Goal: Task Accomplishment & Management: Manage account settings

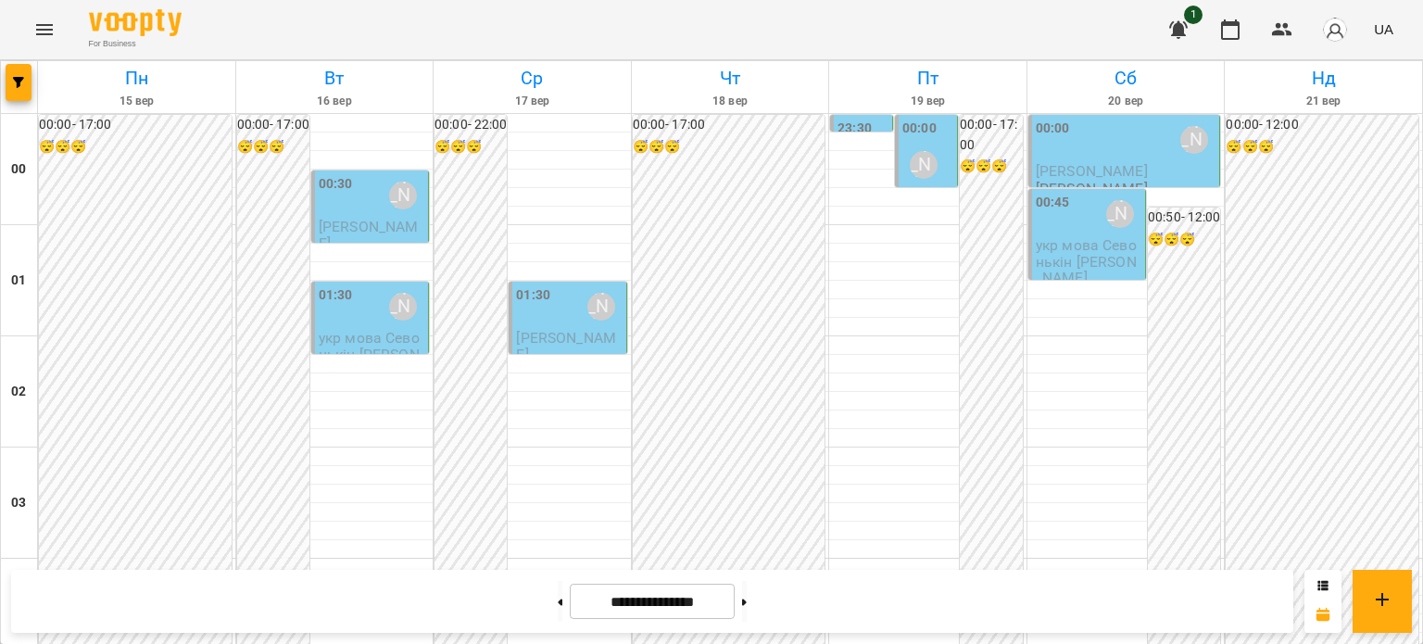
click at [358, 201] on div "00:30 [PERSON_NAME]" at bounding box center [372, 195] width 106 height 43
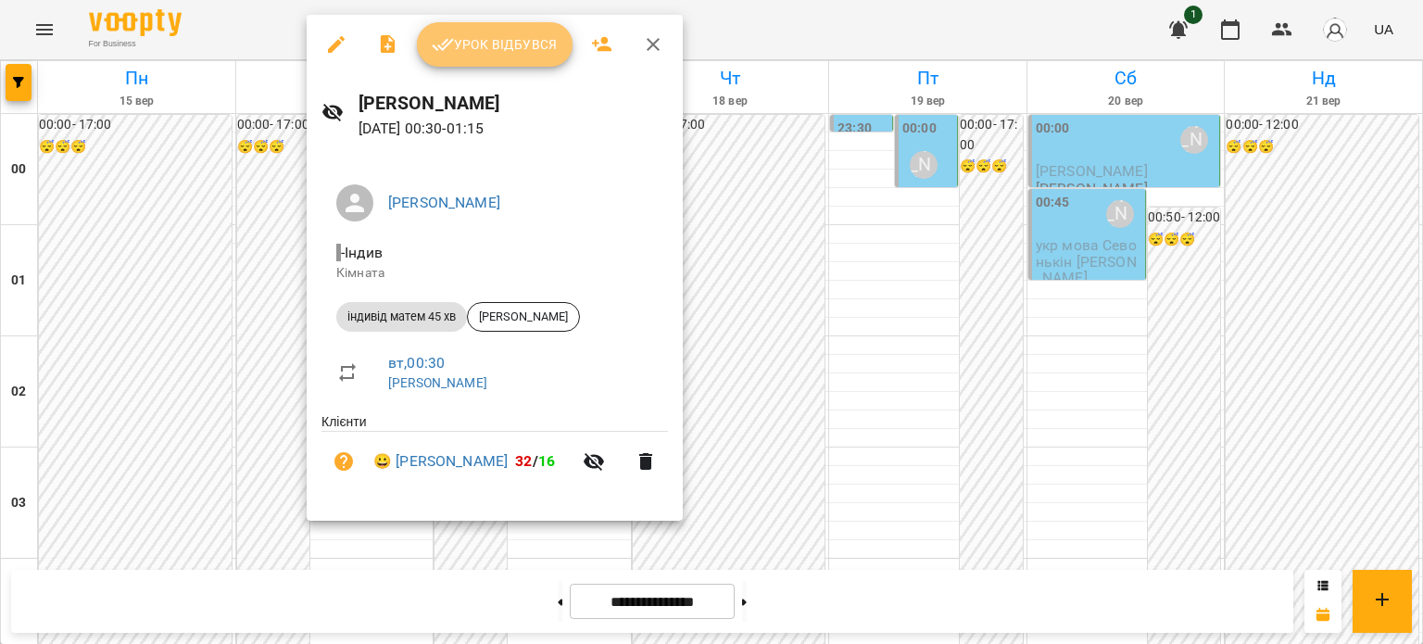
click at [481, 46] on span "Урок відбувся" at bounding box center [495, 44] width 126 height 22
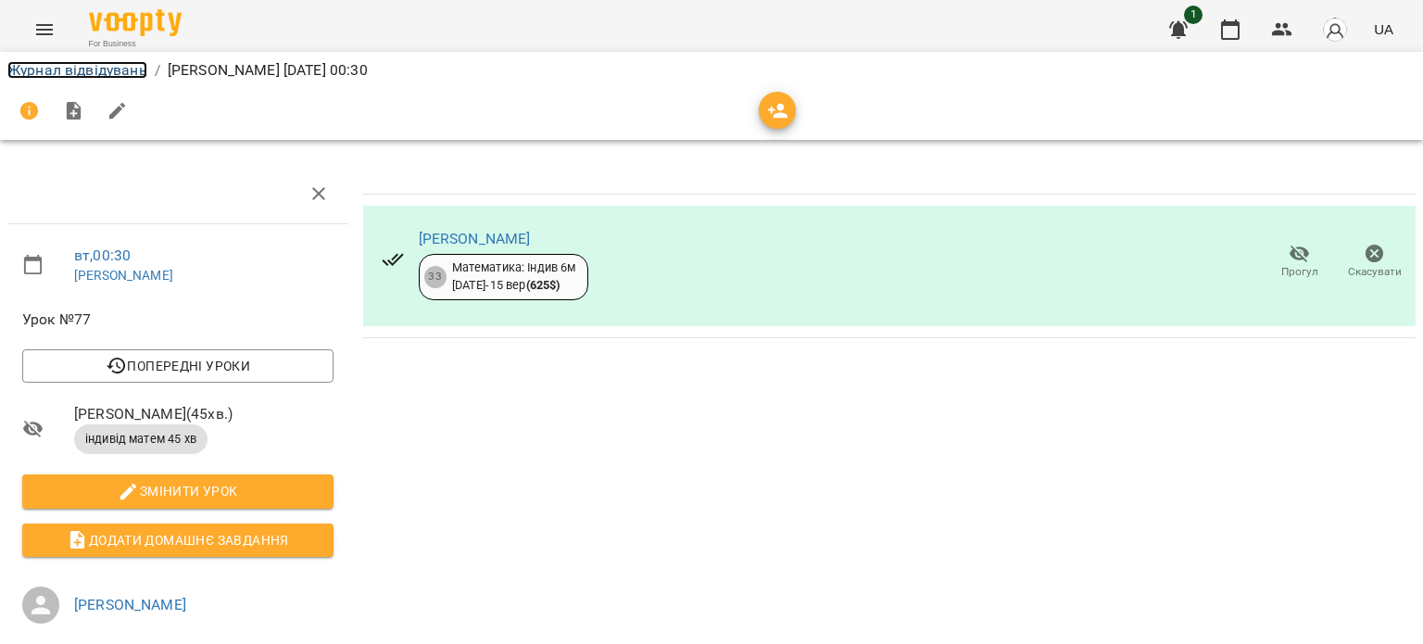
click at [56, 68] on link "Журнал відвідувань" at bounding box center [77, 70] width 140 height 18
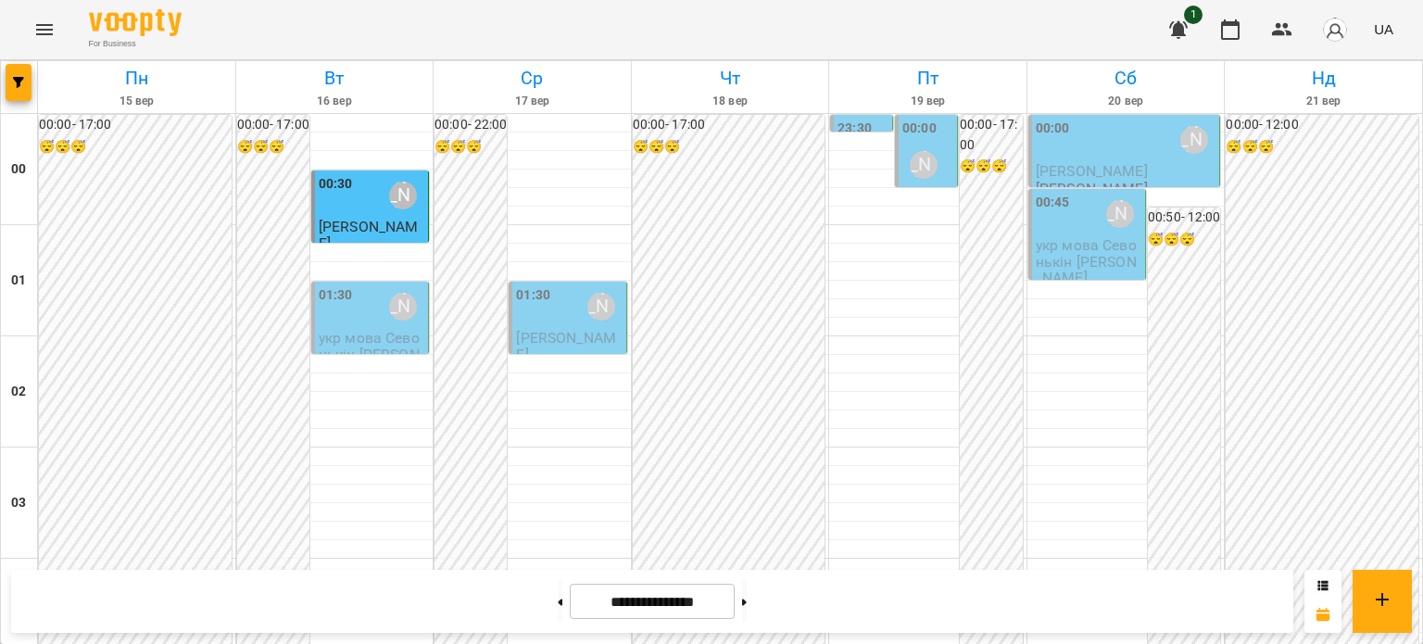
click at [354, 193] on div "00:30 [PERSON_NAME]" at bounding box center [372, 195] width 106 height 43
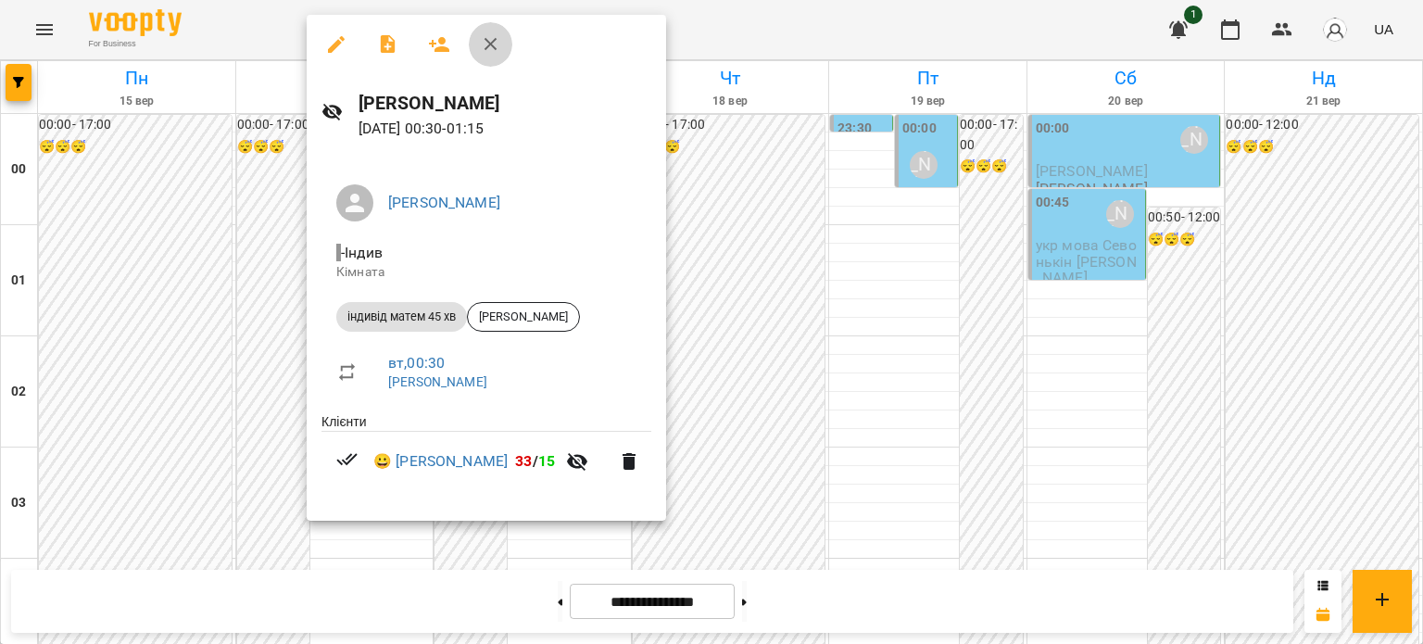
click at [486, 43] on icon "button" at bounding box center [491, 44] width 22 height 22
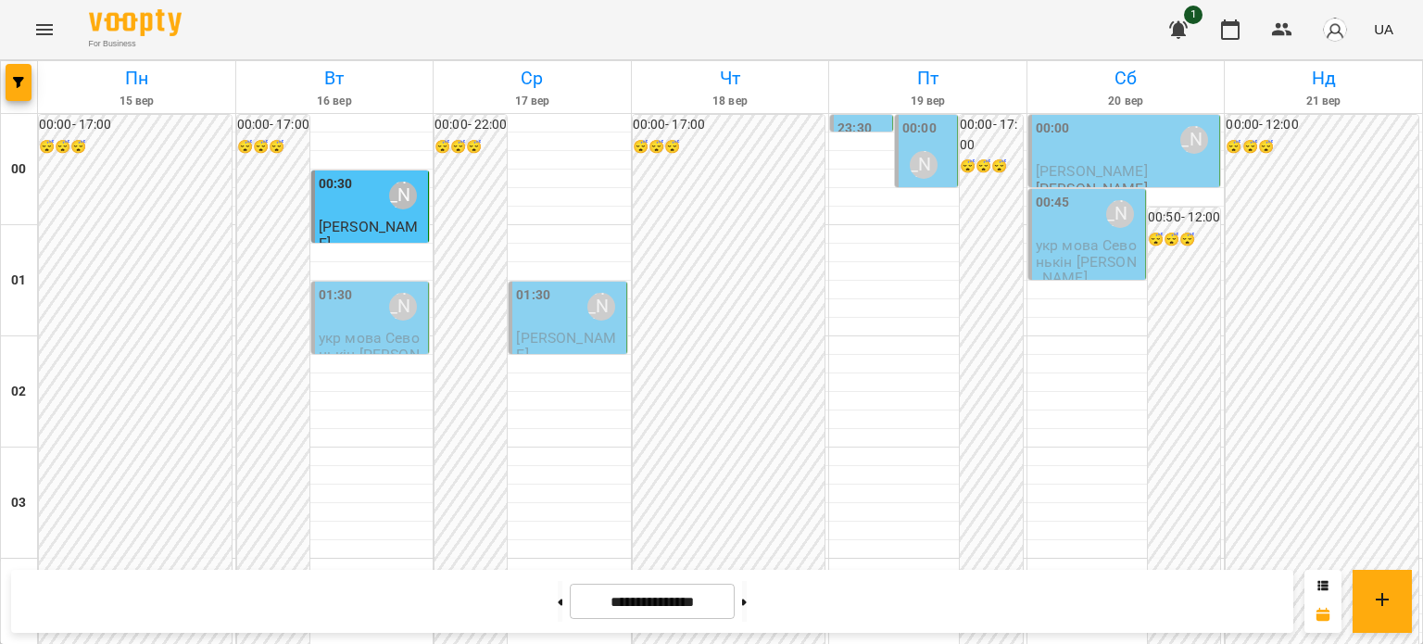
click at [355, 307] on div "01:30 [PERSON_NAME]" at bounding box center [372, 306] width 106 height 43
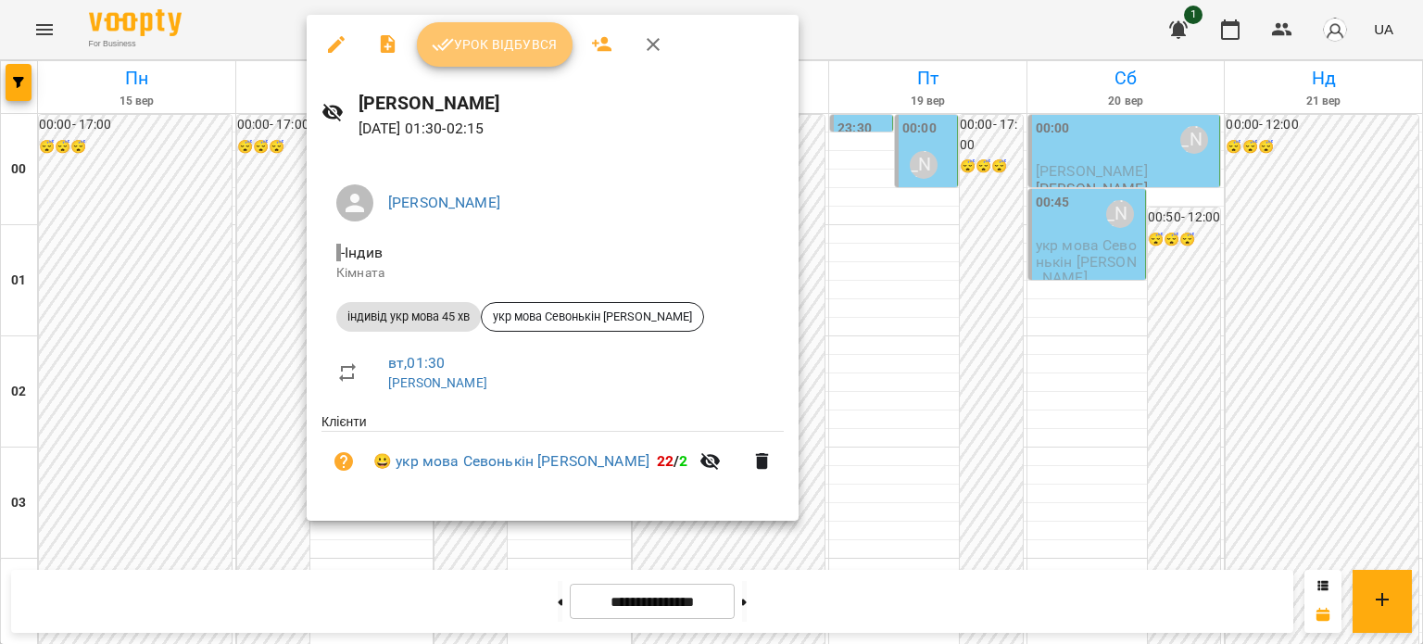
click at [498, 49] on span "Урок відбувся" at bounding box center [495, 44] width 126 height 22
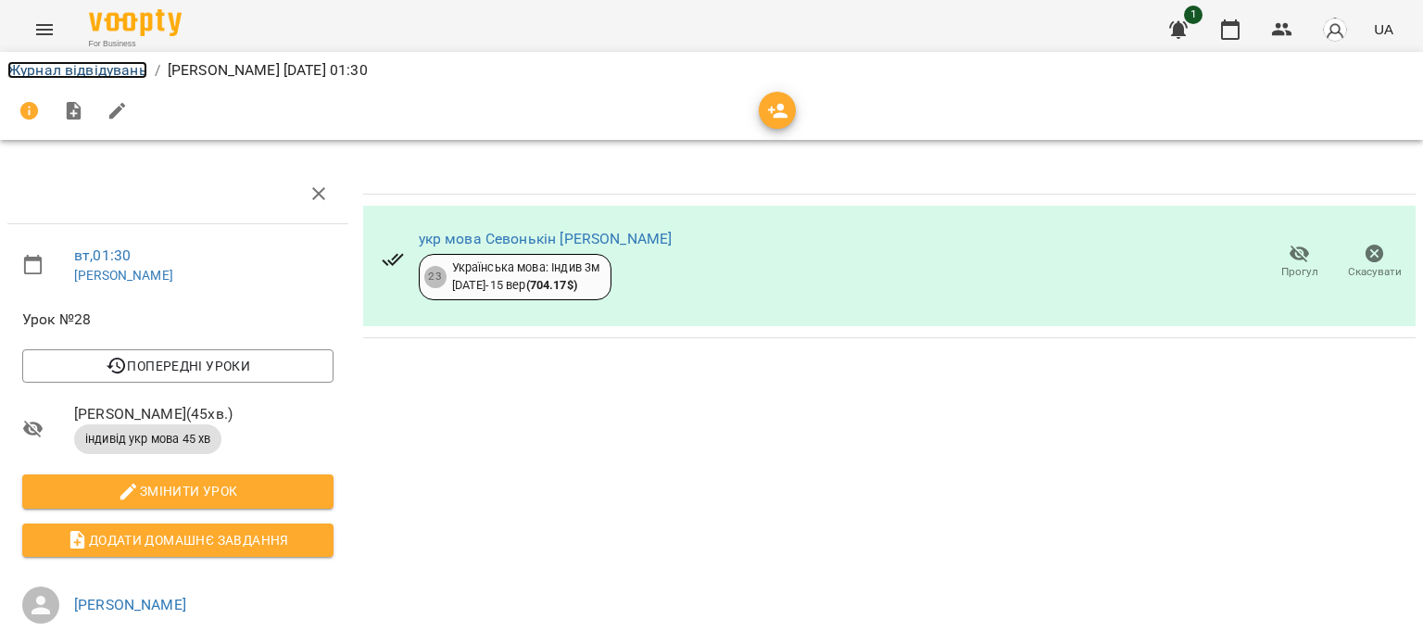
click at [41, 69] on link "Журнал відвідувань" at bounding box center [77, 70] width 140 height 18
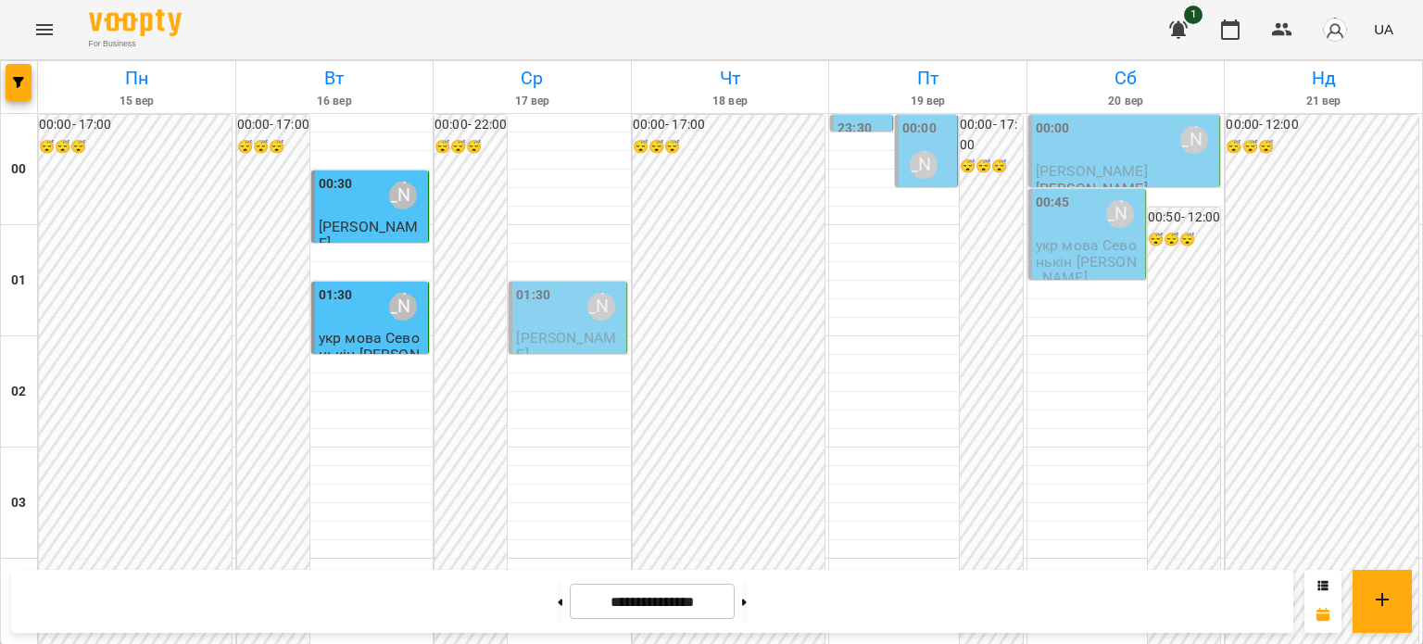
click at [567, 304] on div "01:30 [PERSON_NAME]" at bounding box center [569, 306] width 106 height 43
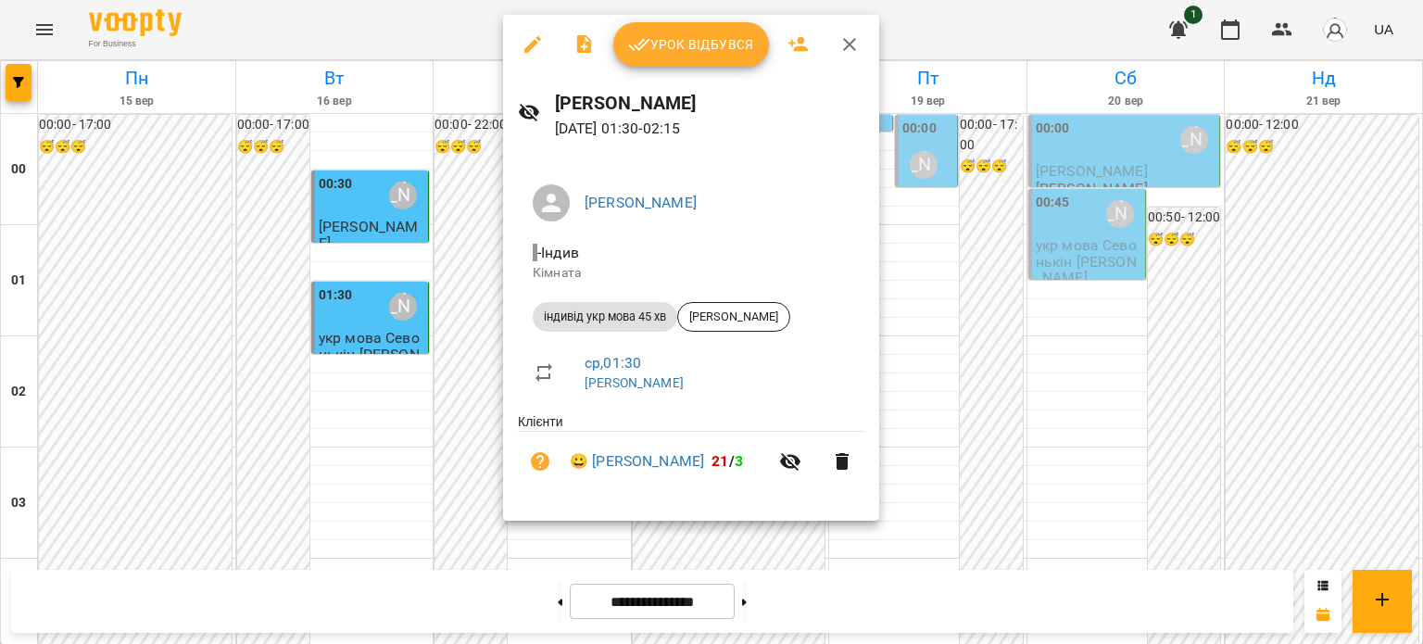
click at [852, 44] on icon "button" at bounding box center [850, 44] width 22 height 22
